Goal: Information Seeking & Learning: Learn about a topic

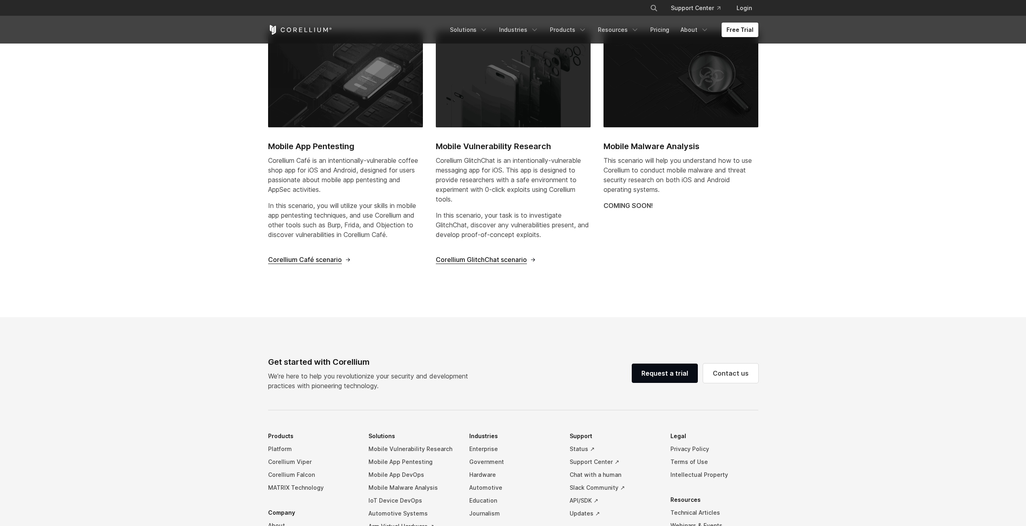
click at [314, 262] on span "Corellium Café scenario" at bounding box center [305, 260] width 74 height 8
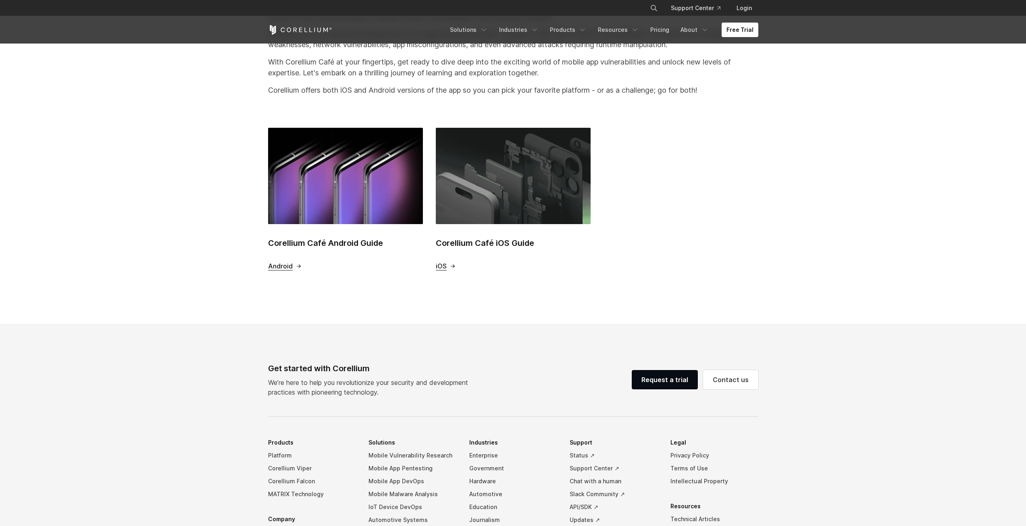
scroll to position [121, 0]
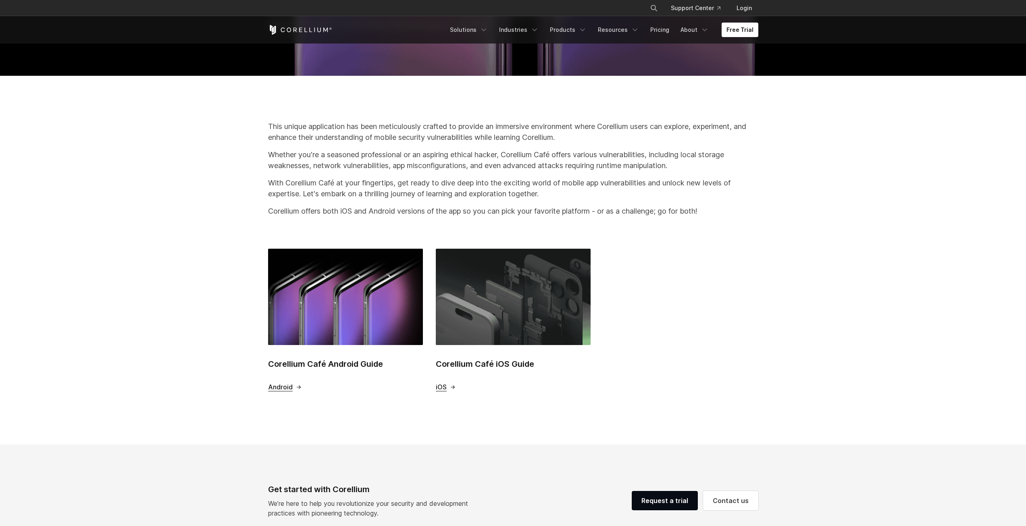
click at [441, 384] on span "iOS" at bounding box center [441, 387] width 11 height 8
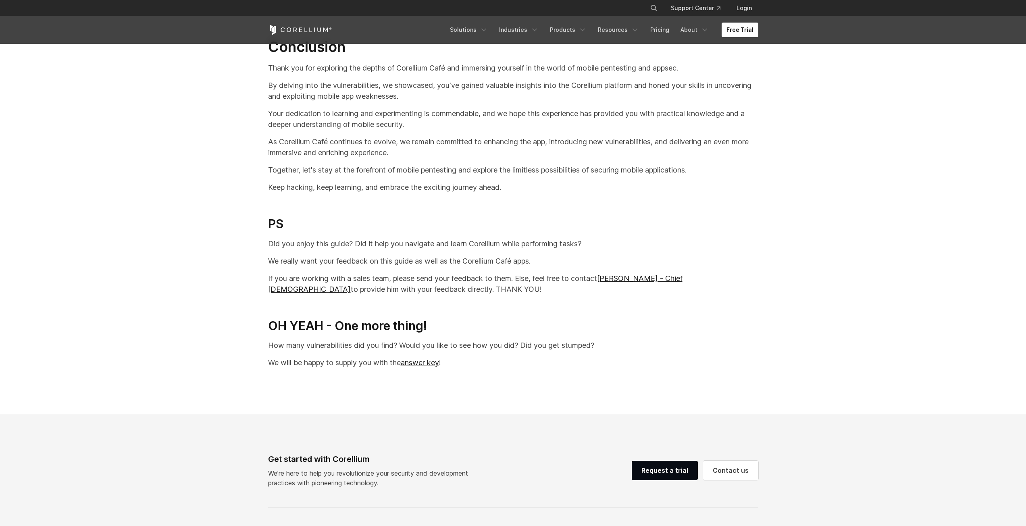
scroll to position [16939, 0]
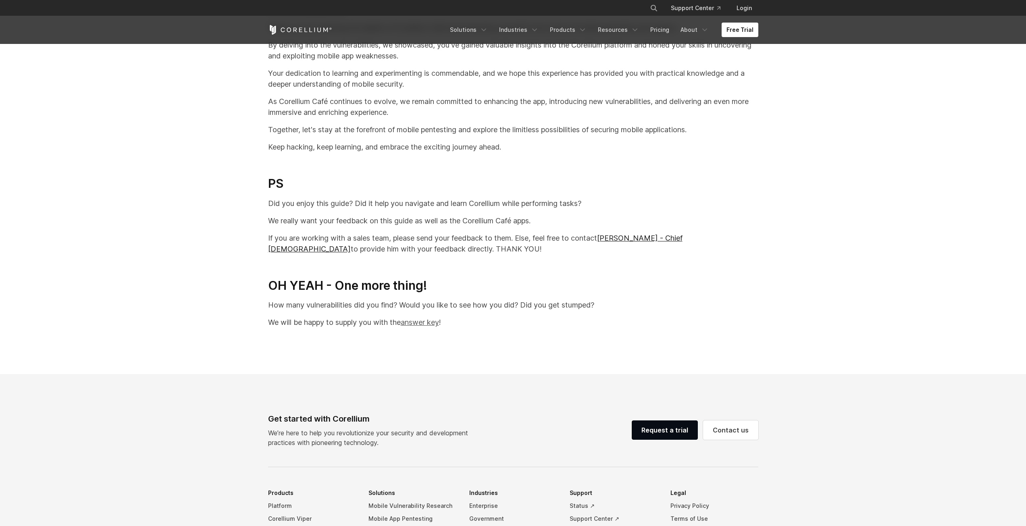
click at [416, 327] on link "answer key" at bounding box center [420, 322] width 38 height 8
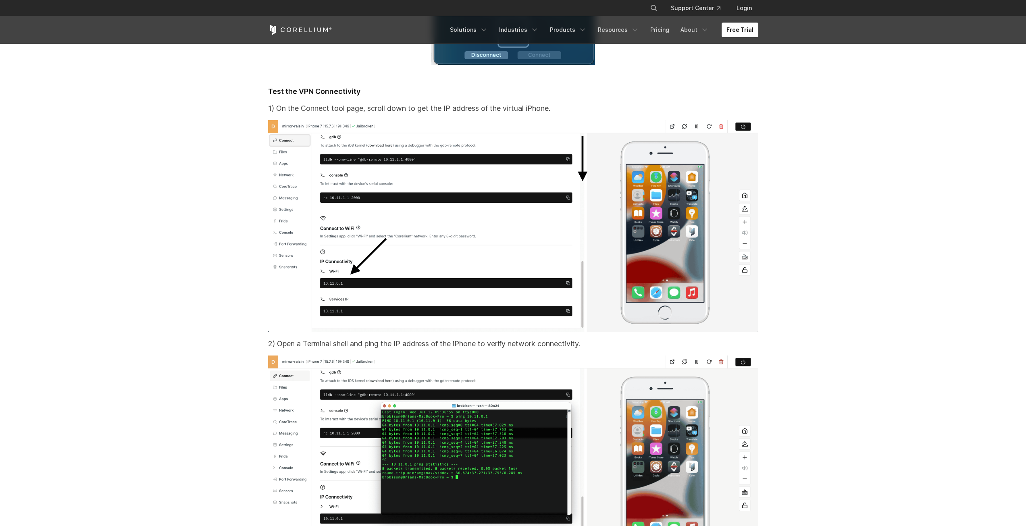
scroll to position [6488, 0]
